Goal: Task Accomplishment & Management: Manage account settings

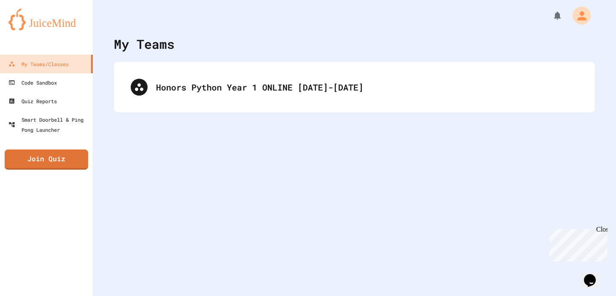
click at [579, 15] on icon "My Account" at bounding box center [580, 15] width 13 height 13
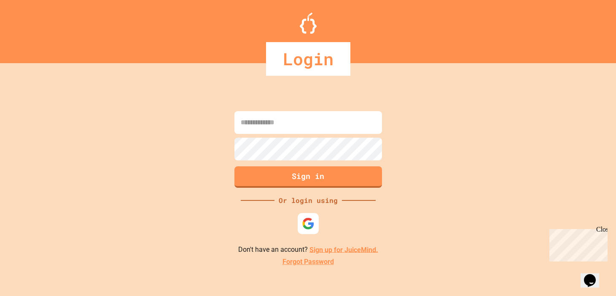
click at [307, 134] on div at bounding box center [308, 135] width 152 height 2
click at [307, 128] on input at bounding box center [308, 122] width 148 height 23
type input "**********"
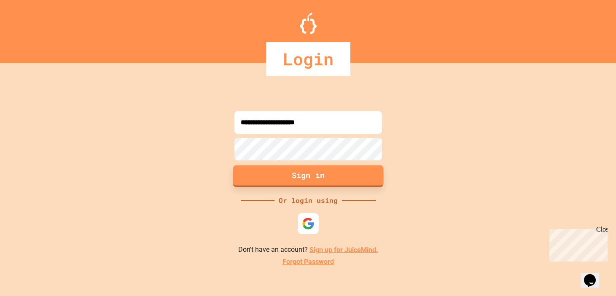
click at [282, 180] on button "Sign in" at bounding box center [308, 176] width 150 height 22
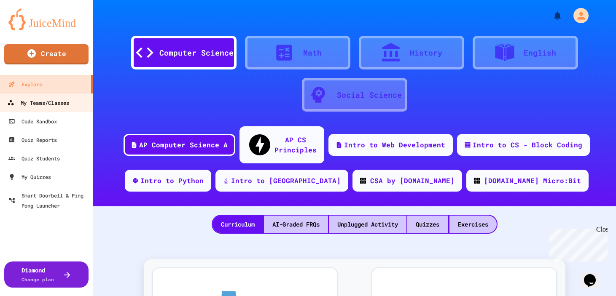
click at [61, 102] on div "My Teams/Classes" at bounding box center [38, 103] width 62 height 11
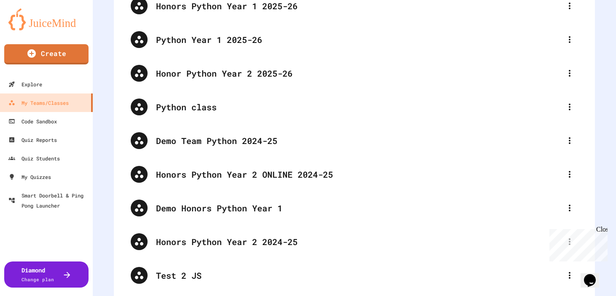
scroll to position [137, 0]
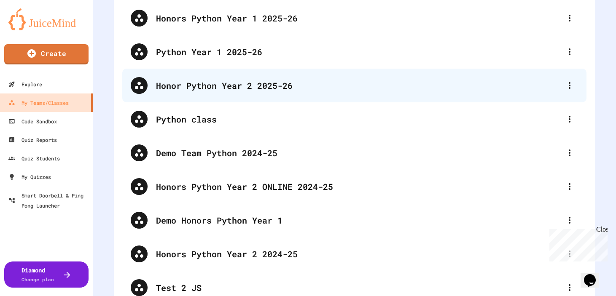
click at [238, 86] on div "Honor Python Year 2 2025-26" at bounding box center [358, 85] width 405 height 13
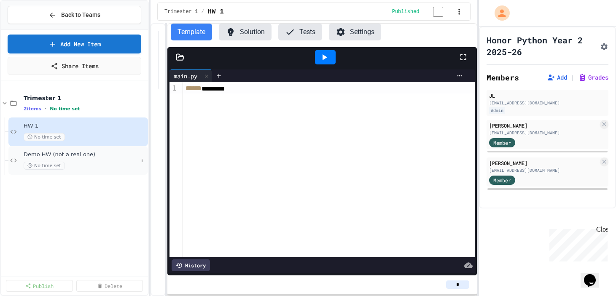
click at [80, 155] on span "Demo HW (not a real one)" at bounding box center [81, 154] width 114 height 7
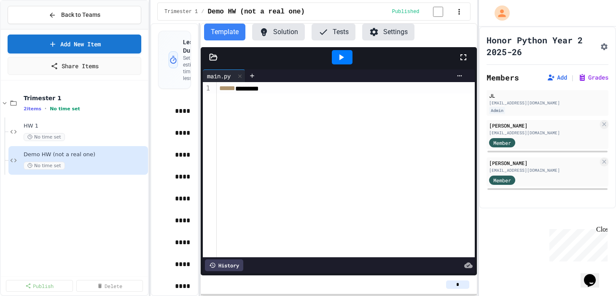
click at [256, 66] on div "**********" at bounding box center [313, 159] width 326 height 273
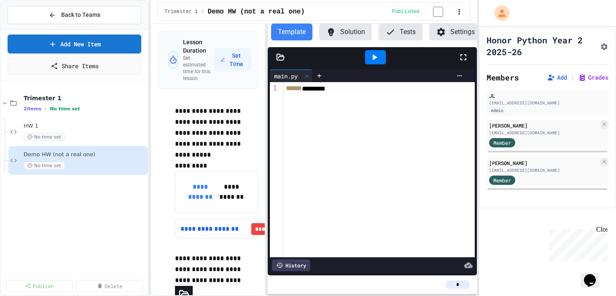
click at [265, 71] on div "**********" at bounding box center [313, 159] width 326 height 273
click at [202, 231] on link "**********" at bounding box center [212, 229] width 64 height 10
click at [79, 127] on span "HW 1" at bounding box center [81, 126] width 114 height 7
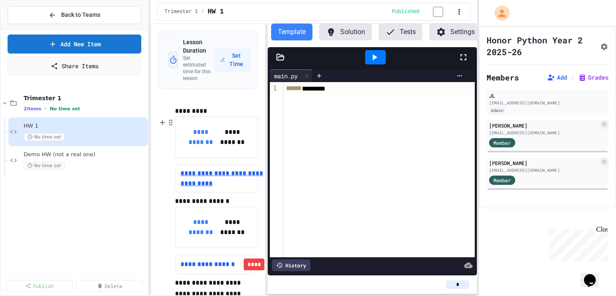
click at [217, 181] on link "**********" at bounding box center [222, 179] width 84 height 20
click at [81, 171] on div "Demo HW (not a real one) No time set" at bounding box center [78, 160] width 140 height 29
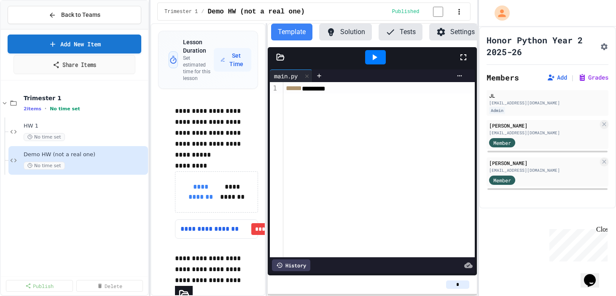
click at [113, 64] on link "Share Items" at bounding box center [74, 64] width 122 height 19
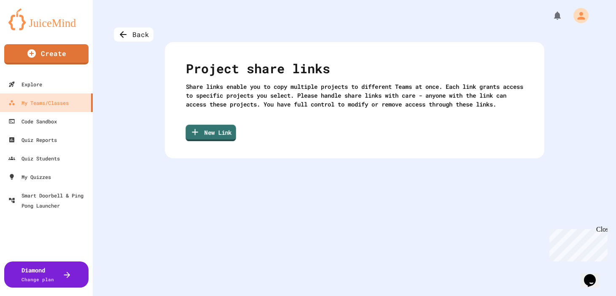
click at [222, 141] on link "New Link" at bounding box center [210, 133] width 50 height 16
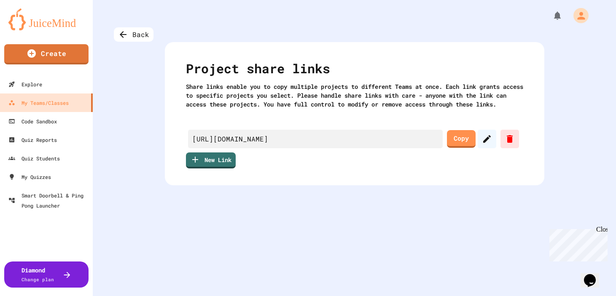
click at [460, 148] on link "Copy" at bounding box center [461, 139] width 29 height 18
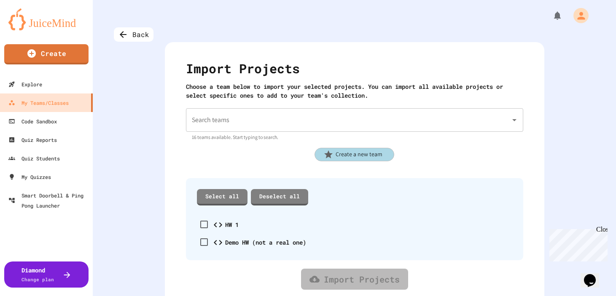
click at [235, 126] on input "Search teams" at bounding box center [348, 120] width 317 height 16
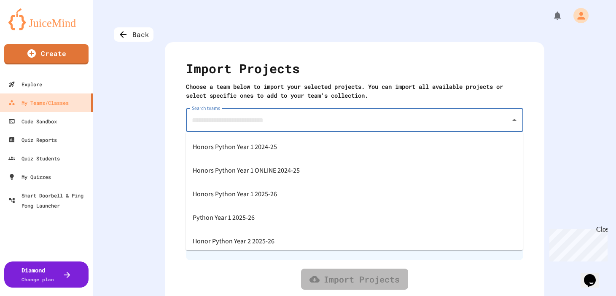
scroll to position [266, 0]
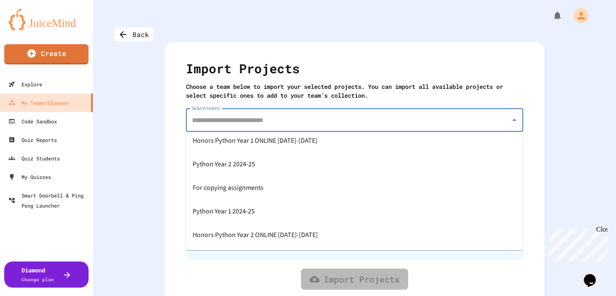
click at [224, 235] on span "Honors Python Year 2 ONLINE [DATE]-[DATE]" at bounding box center [255, 234] width 125 height 13
type input "**********"
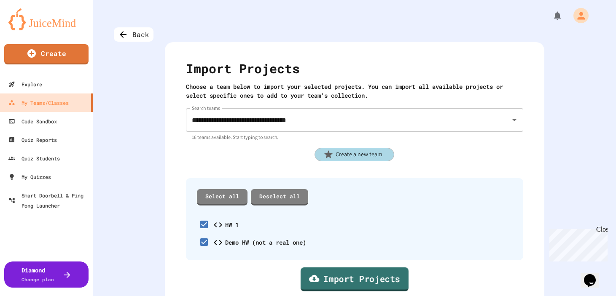
click at [318, 278] on icon at bounding box center [314, 279] width 10 height 11
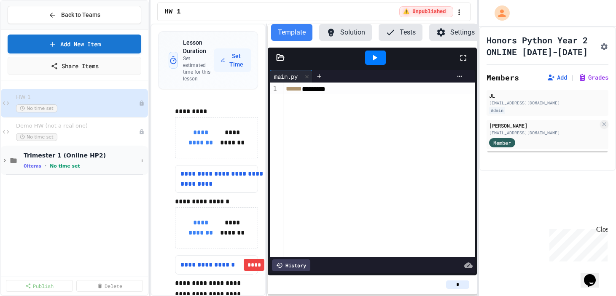
click at [77, 153] on span "Trimester 1 (Online HP2)" at bounding box center [81, 156] width 114 height 8
click at [78, 153] on span "Trimester 1 (Online HP2)" at bounding box center [81, 156] width 114 height 8
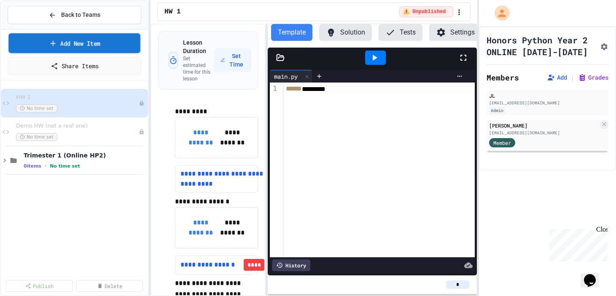
click at [81, 43] on link "Add New Item" at bounding box center [74, 43] width 132 height 20
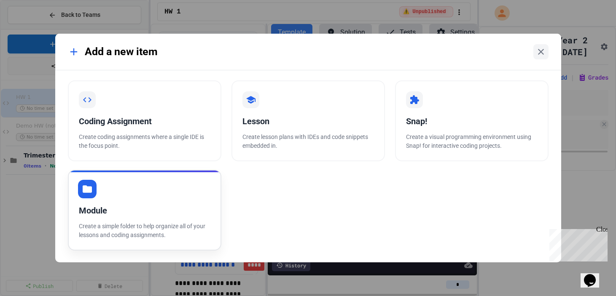
click at [142, 207] on div "Module" at bounding box center [144, 210] width 131 height 13
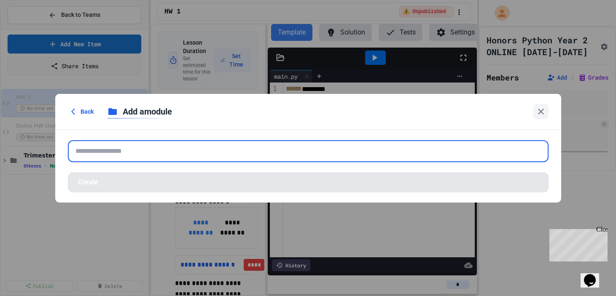
click at [142, 153] on input "text" at bounding box center [308, 151] width 480 height 22
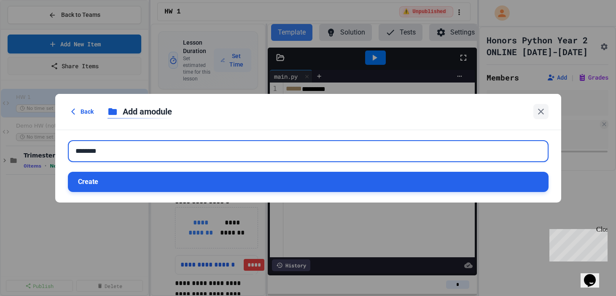
type input "********"
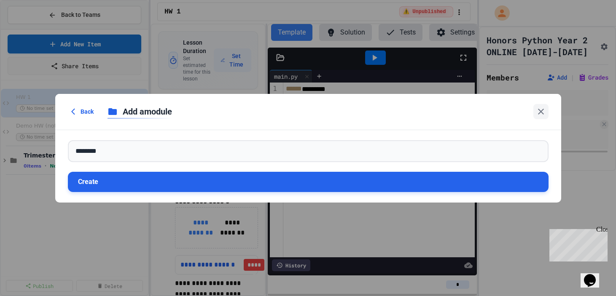
click at [105, 187] on button "Create" at bounding box center [308, 182] width 480 height 20
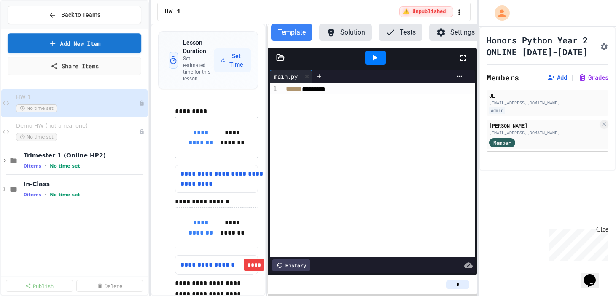
click at [73, 46] on link "Add New Item" at bounding box center [75, 43] width 134 height 20
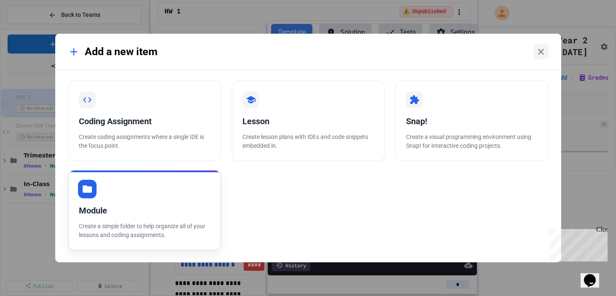
click at [147, 215] on div "Module" at bounding box center [144, 210] width 131 height 13
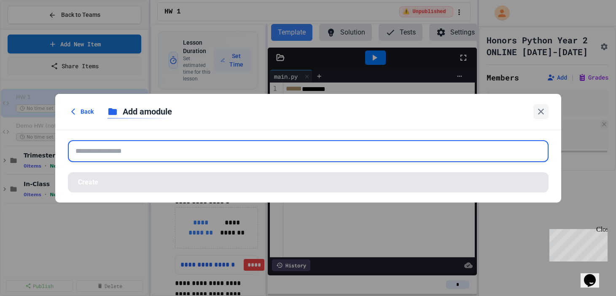
click at [138, 150] on input "text" at bounding box center [308, 151] width 480 height 22
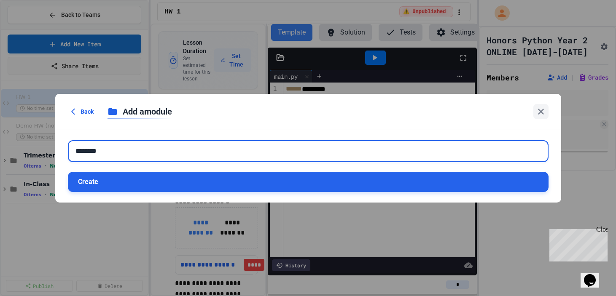
type input "********"
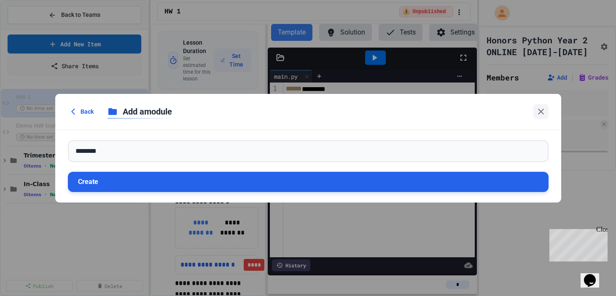
click at [107, 185] on button "Create" at bounding box center [308, 182] width 480 height 20
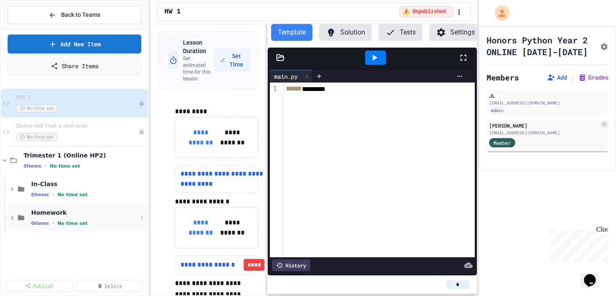
click at [60, 218] on div "Homework 0 items • No time set" at bounding box center [84, 218] width 107 height 18
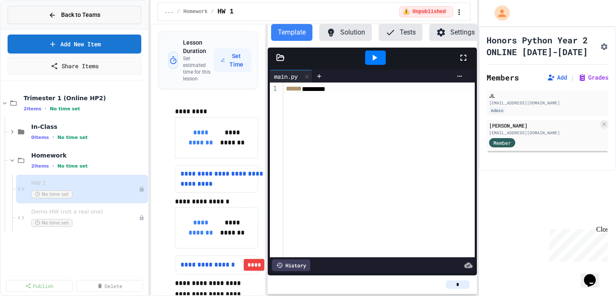
click at [62, 12] on span "Back to Teams" at bounding box center [80, 15] width 39 height 9
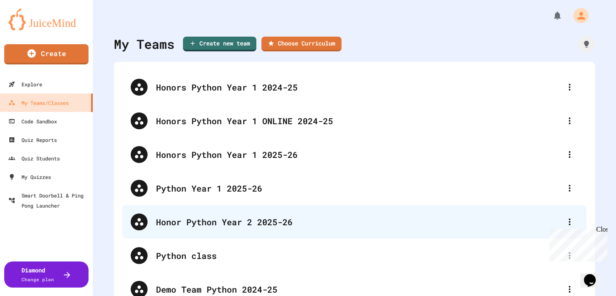
scroll to position [322, 0]
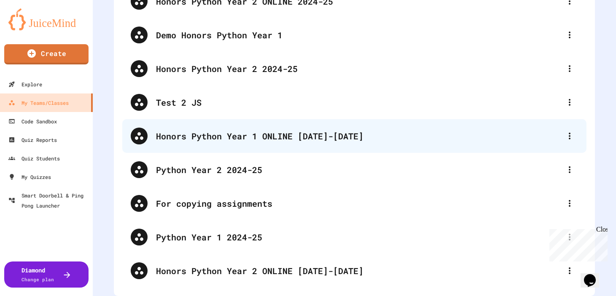
click at [198, 153] on div "Honors Python Year 1 ONLINE [DATE]-[DATE]" at bounding box center [354, 136] width 464 height 34
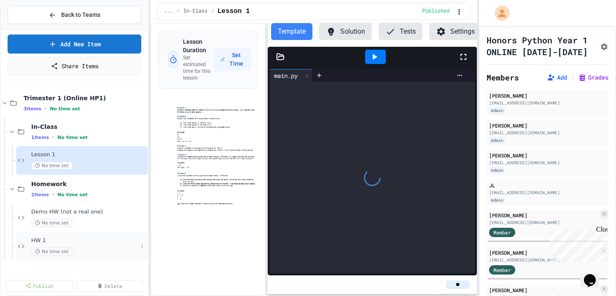
click at [76, 237] on div "HW 1 No time set" at bounding box center [82, 246] width 132 height 29
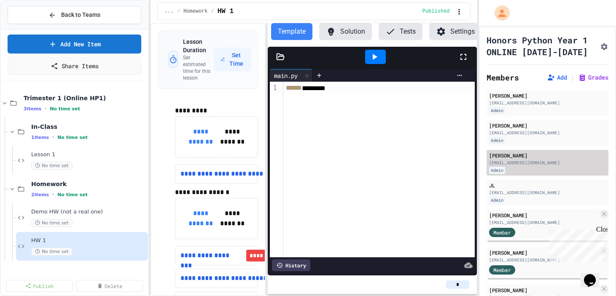
click at [531, 171] on div "Admin" at bounding box center [547, 170] width 117 height 7
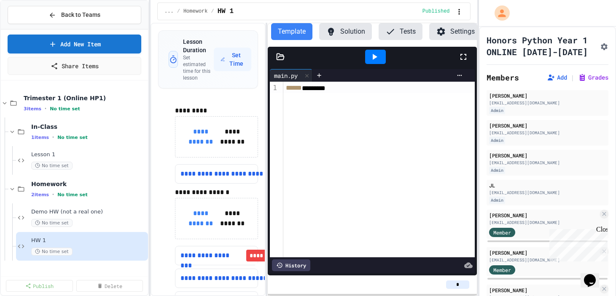
click at [277, 57] on icon at bounding box center [279, 57] width 7 height 6
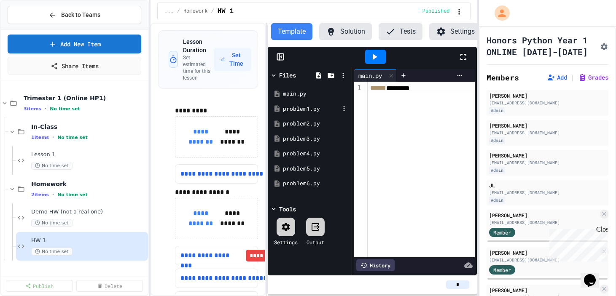
click at [290, 113] on div "problem1.py" at bounding box center [311, 109] width 56 height 8
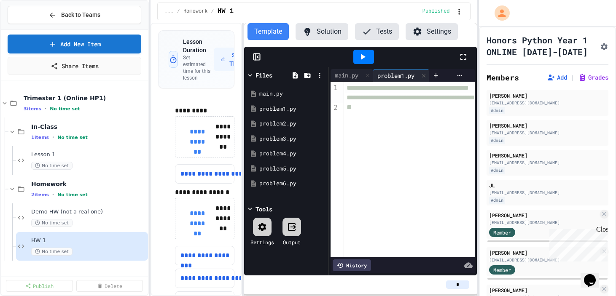
click at [231, 116] on div "**********" at bounding box center [313, 160] width 326 height 274
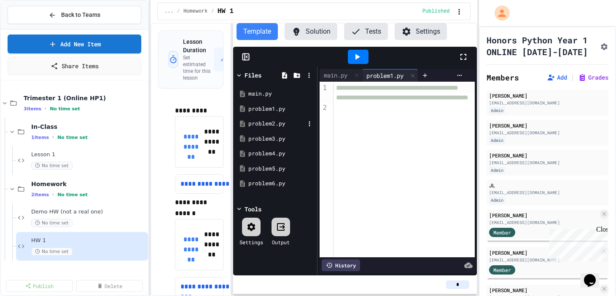
click at [261, 124] on div "problem2.py" at bounding box center [276, 124] width 56 height 8
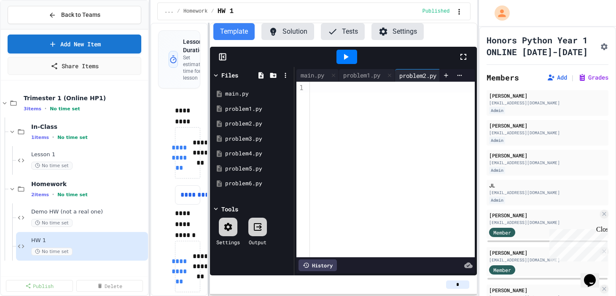
click at [208, 123] on div at bounding box center [209, 160] width 2 height 274
